Goal: Information Seeking & Learning: Learn about a topic

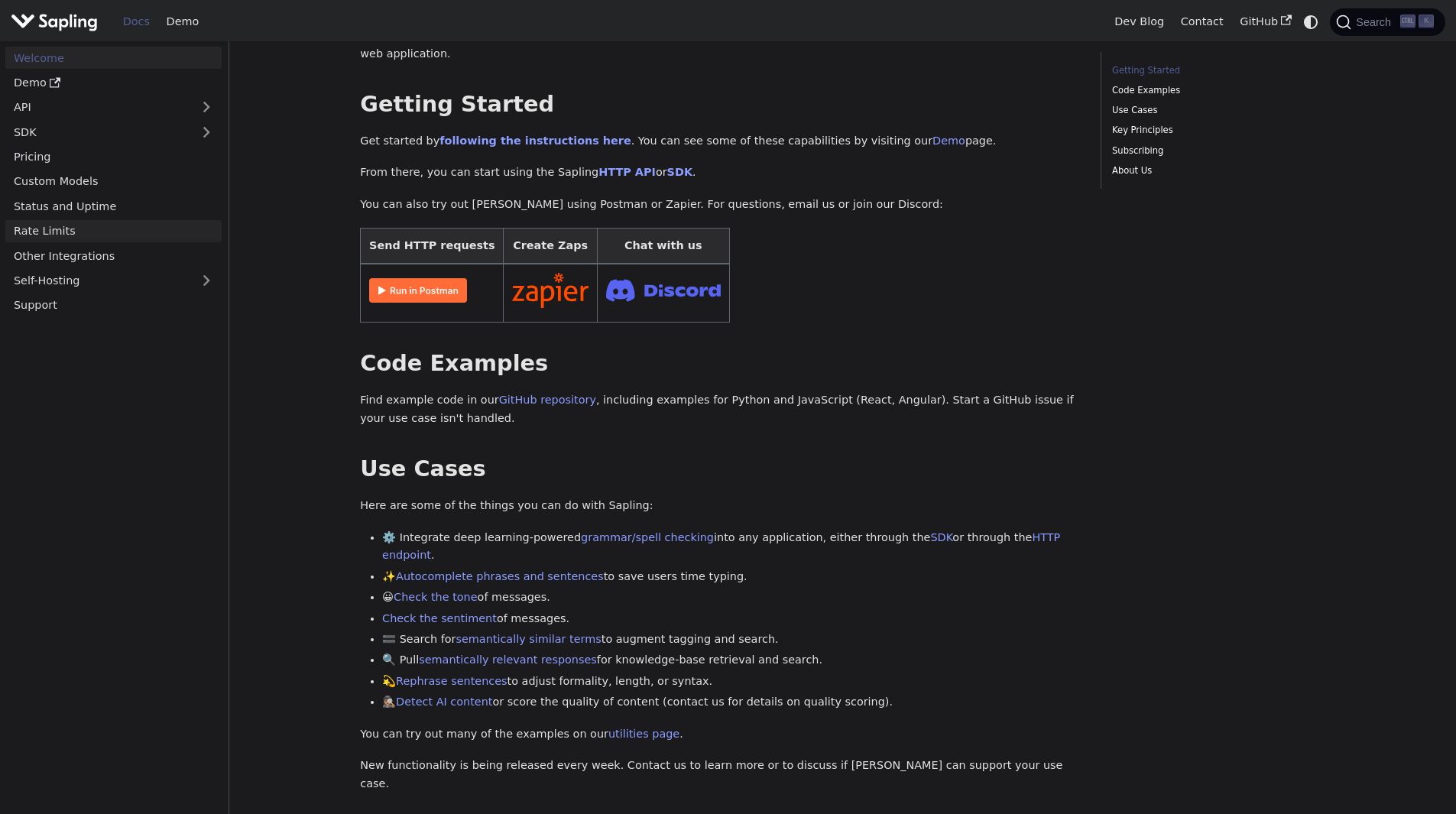
scroll to position [186, 0]
click at [32, 160] on link "Pricing" at bounding box center [113, 157] width 217 height 22
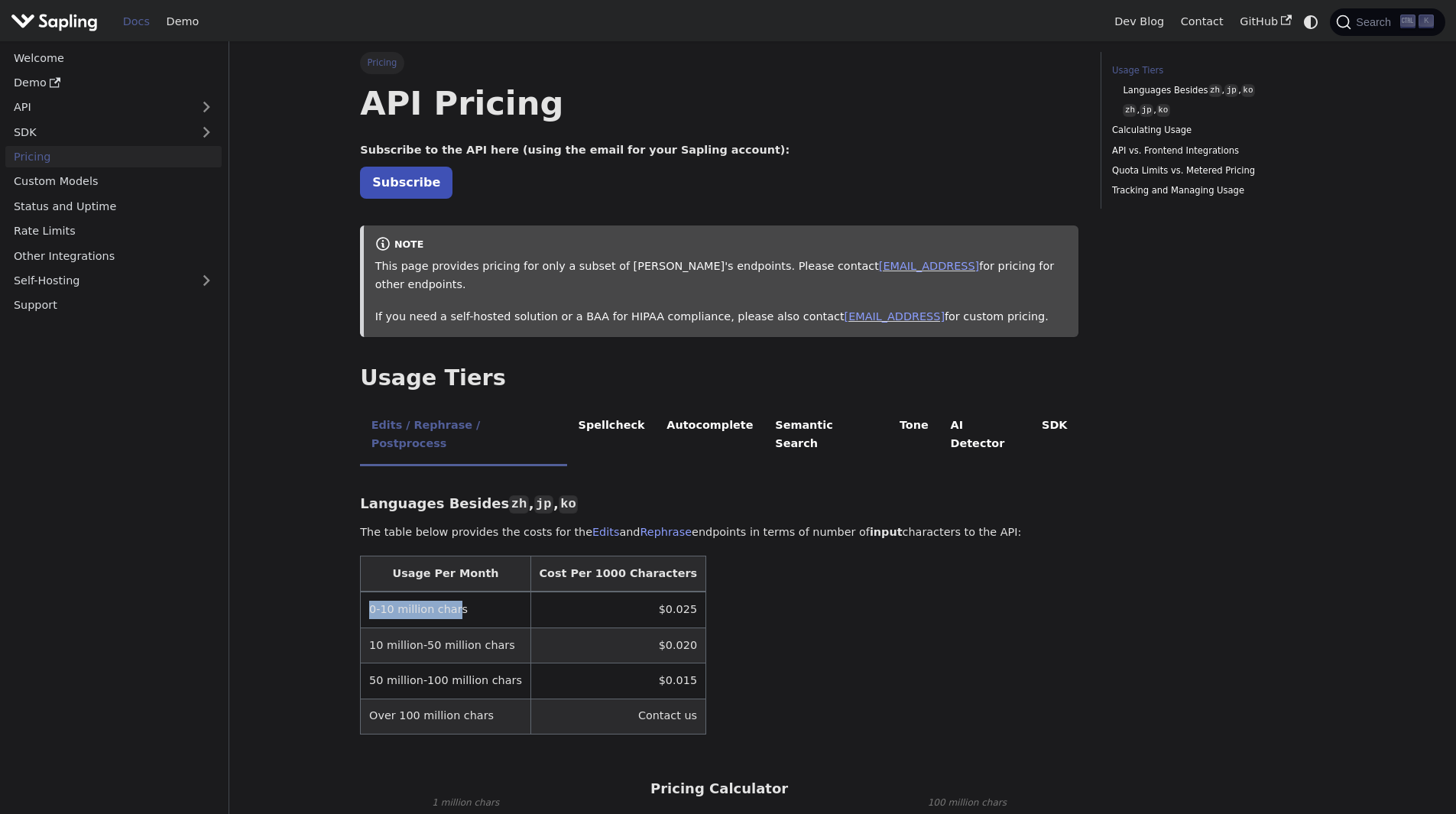
drag, startPoint x: 450, startPoint y: 572, endPoint x: 370, endPoint y: 574, distance: 80.0
click at [370, 591] on td "0-10 million chars" at bounding box center [445, 609] width 169 height 36
drag, startPoint x: 458, startPoint y: 572, endPoint x: 361, endPoint y: 574, distance: 97.0
click at [361, 591] on td "0-10 million chars" at bounding box center [445, 609] width 169 height 36
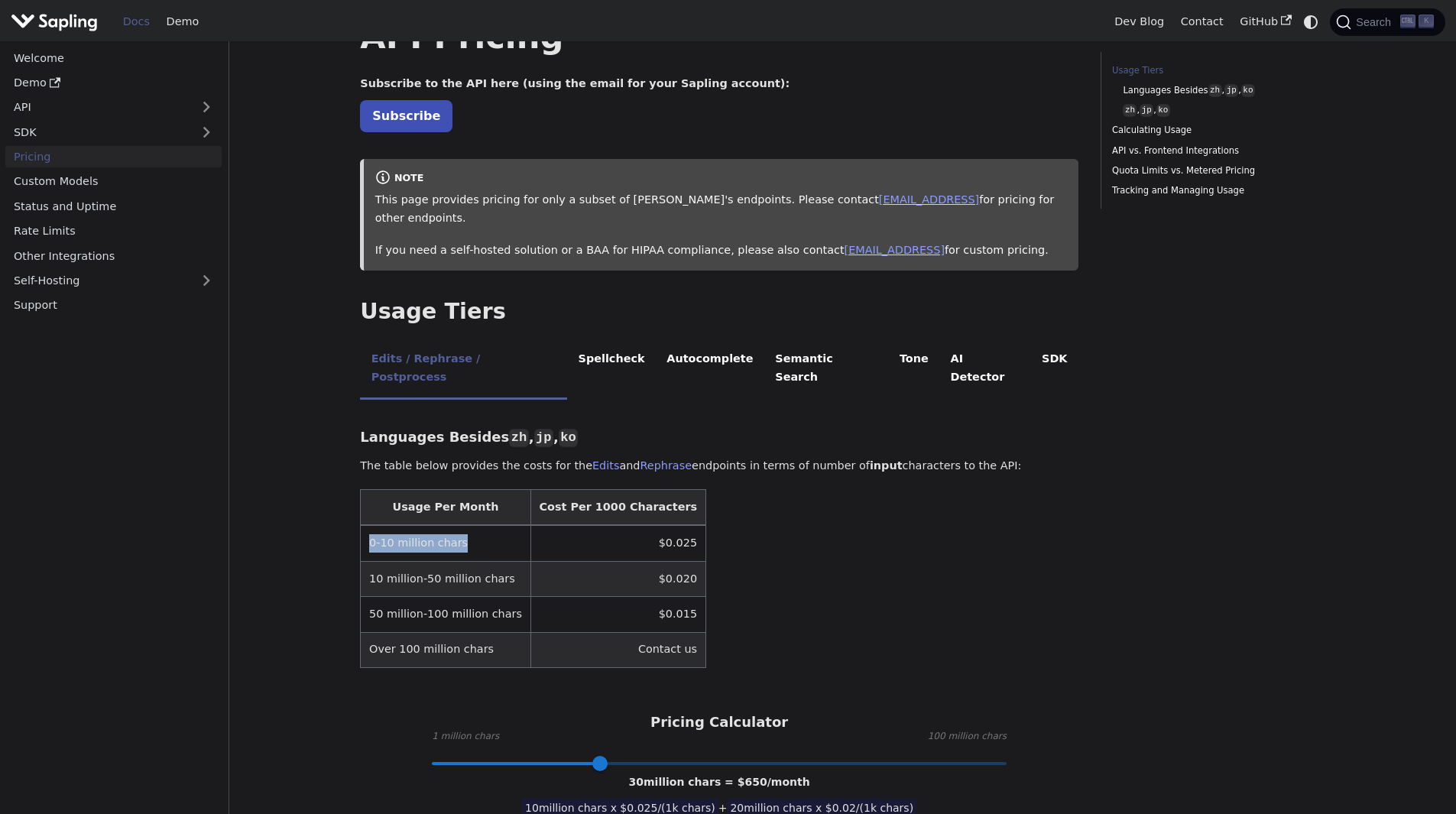
scroll to position [229, 0]
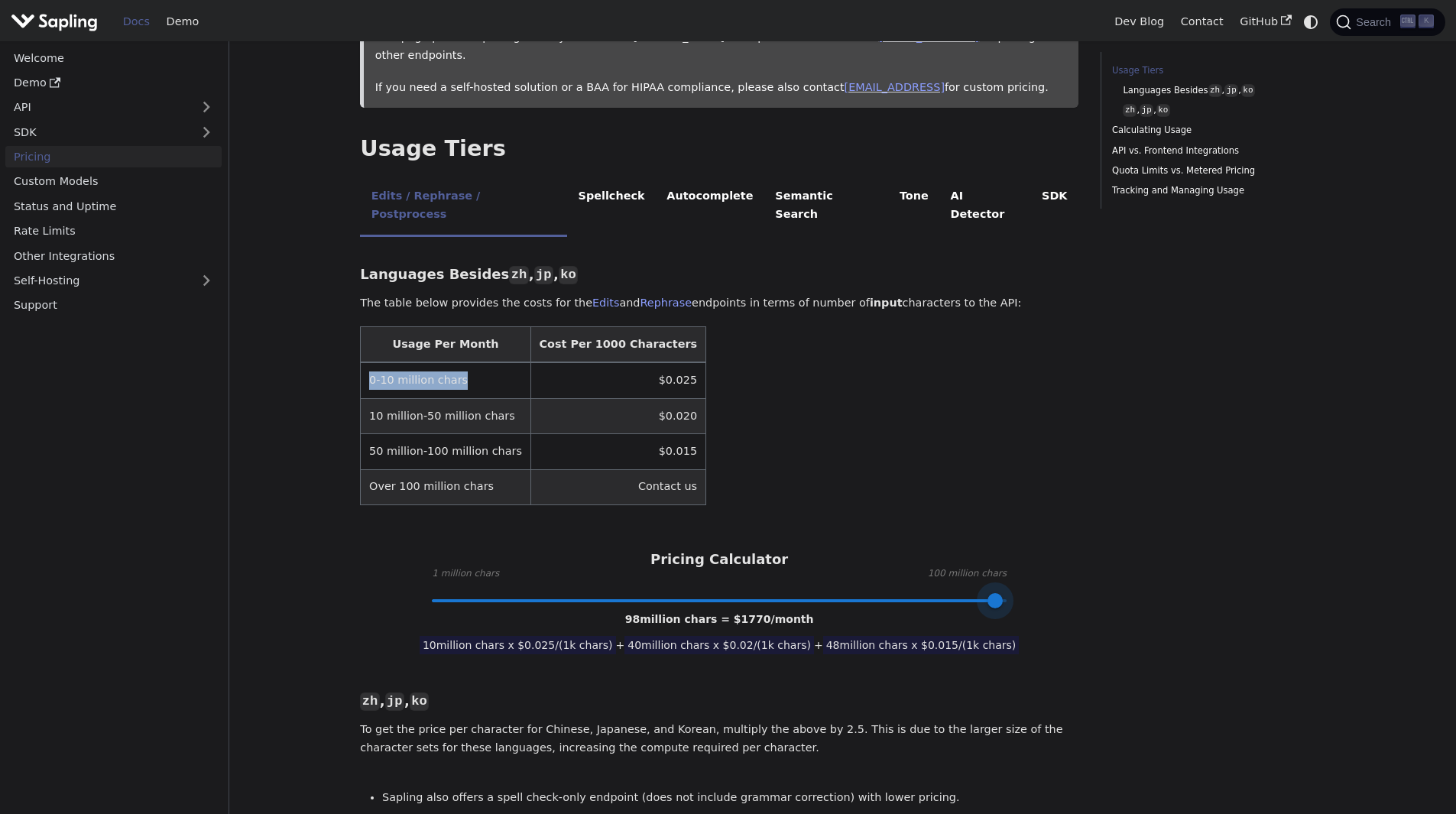
type input "100"
drag, startPoint x: 602, startPoint y: 568, endPoint x: 1113, endPoint y: 558, distance: 511.1
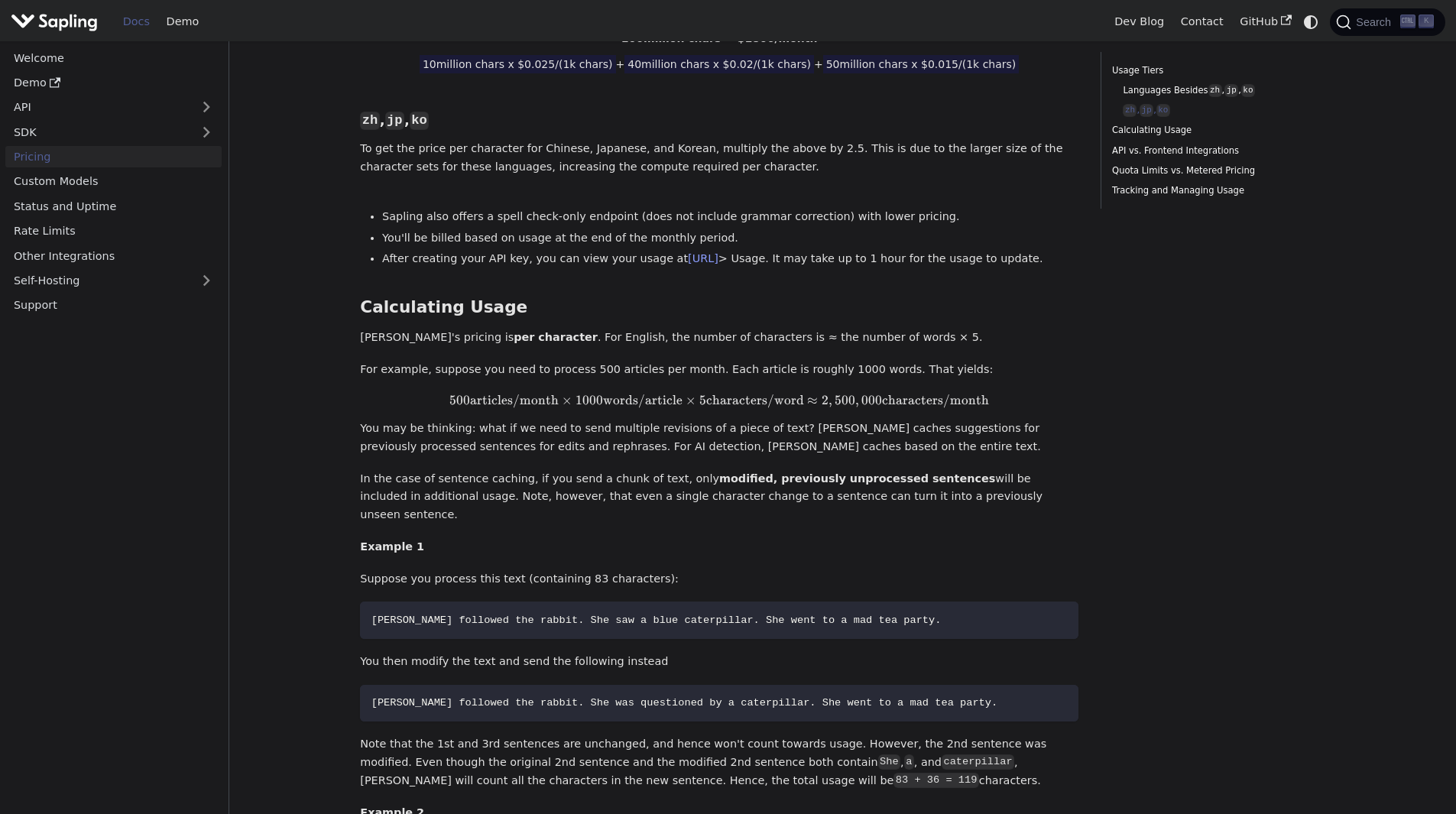
scroll to position [840, 0]
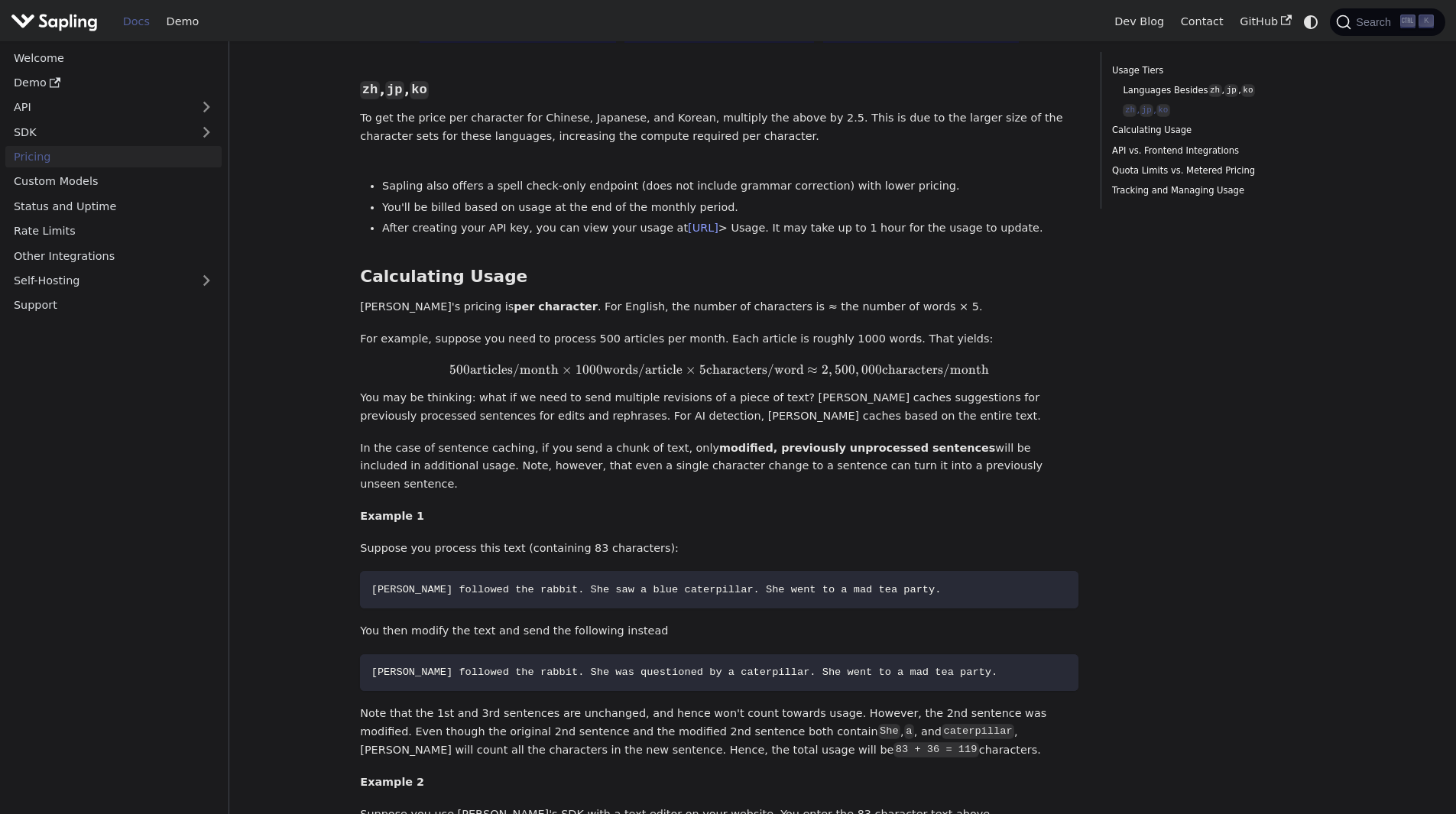
scroll to position [186, 0]
